Goal: Task Accomplishment & Management: Use online tool/utility

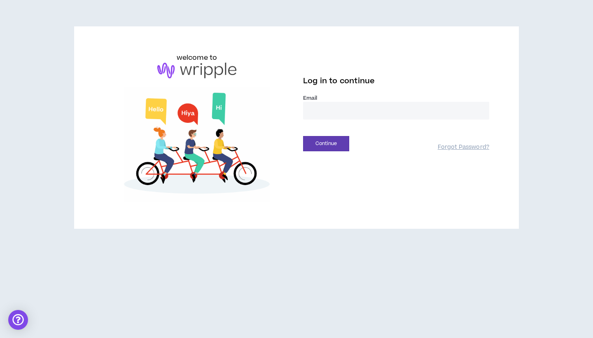
type input "**********"
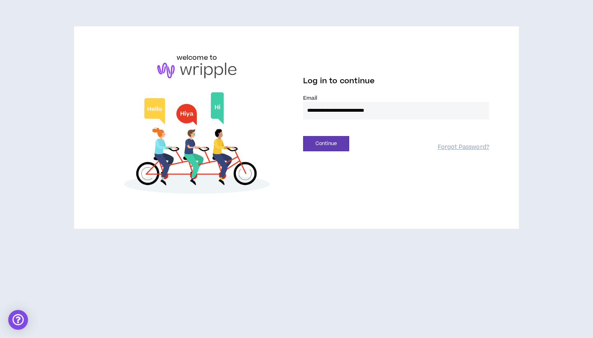
click at [326, 143] on button "Continue" at bounding box center [326, 143] width 46 height 15
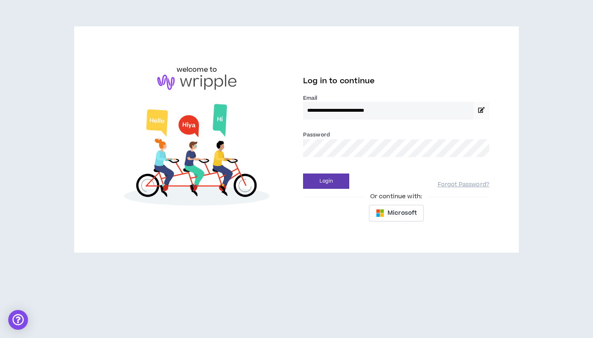
click at [326, 181] on button "Login" at bounding box center [326, 180] width 46 height 15
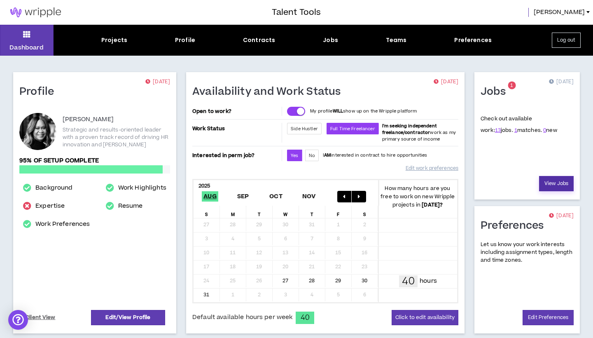
click at [554, 181] on link "View Jobs" at bounding box center [556, 183] width 35 height 15
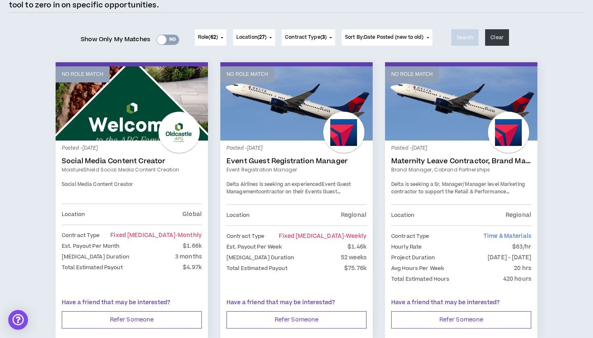
scroll to position [88, 0]
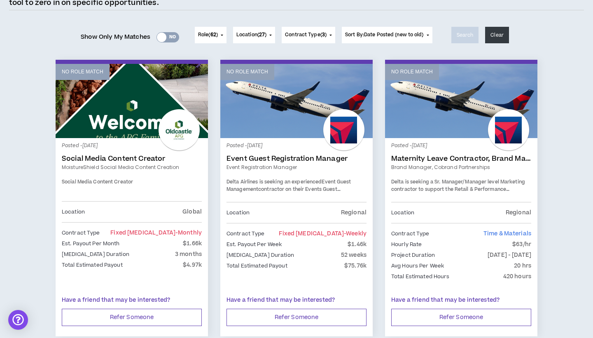
click at [277, 173] on div "Posted - [DATE] Event Guest Registration Manager Event Registration Manager Del…" at bounding box center [297, 173] width 140 height 58
click at [271, 159] on link "Event Guest Registration Manager" at bounding box center [297, 158] width 140 height 8
